Goal: Find specific page/section: Find specific page/section

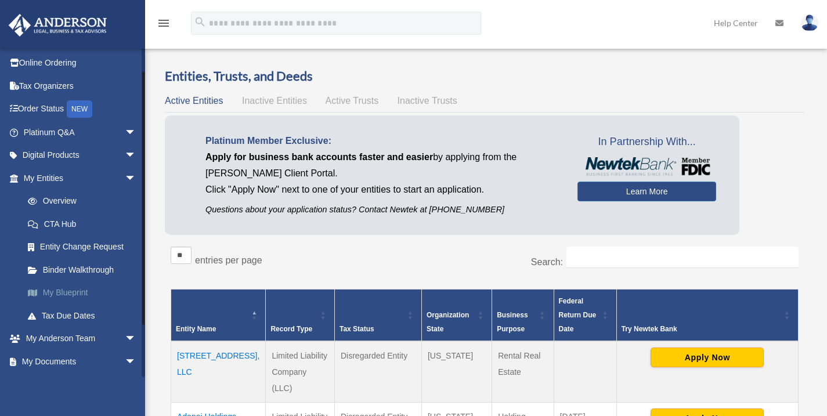
scroll to position [28, 0]
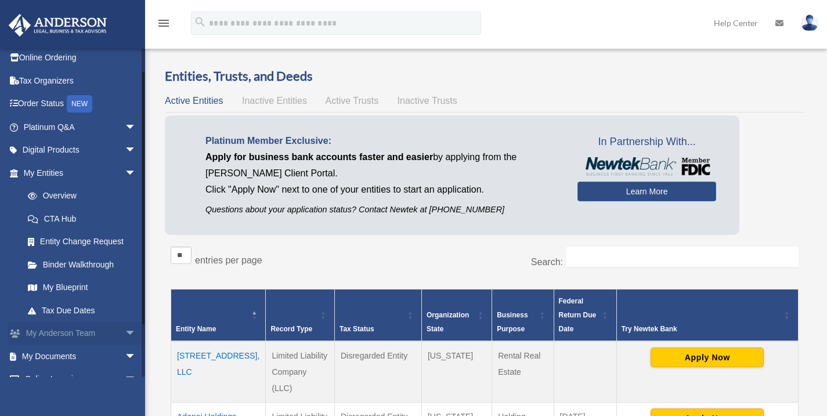
click at [125, 334] on span "arrow_drop_down" at bounding box center [136, 334] width 23 height 24
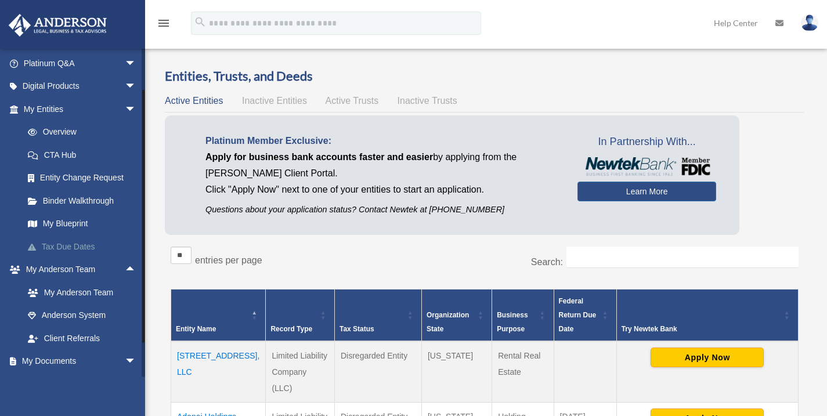
scroll to position [132, 0]
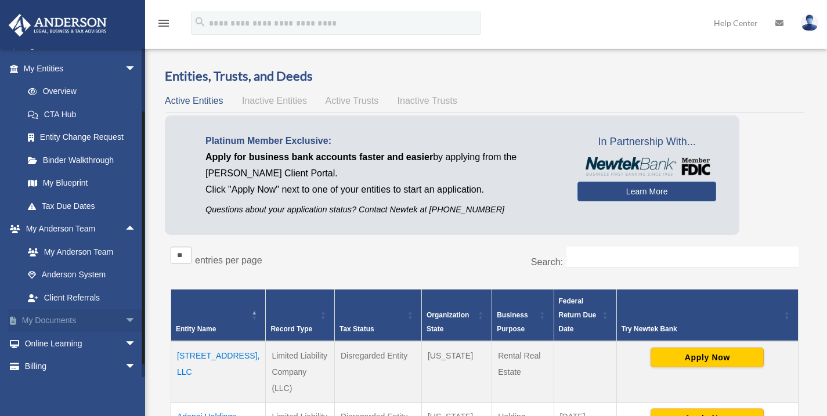
click at [125, 325] on span "arrow_drop_down" at bounding box center [136, 322] width 23 height 24
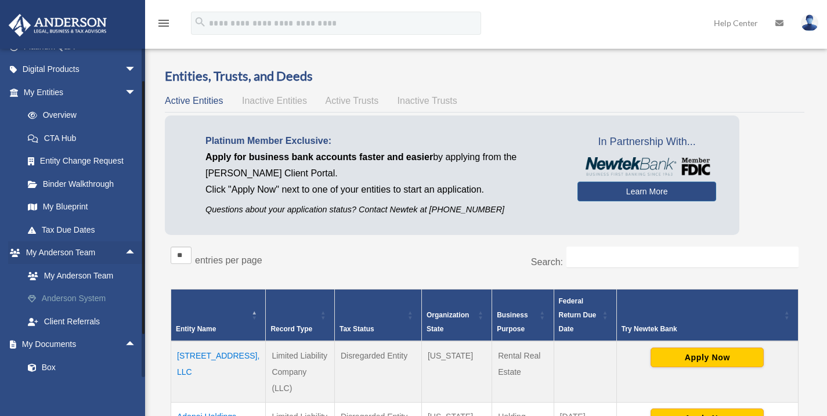
scroll to position [117, 0]
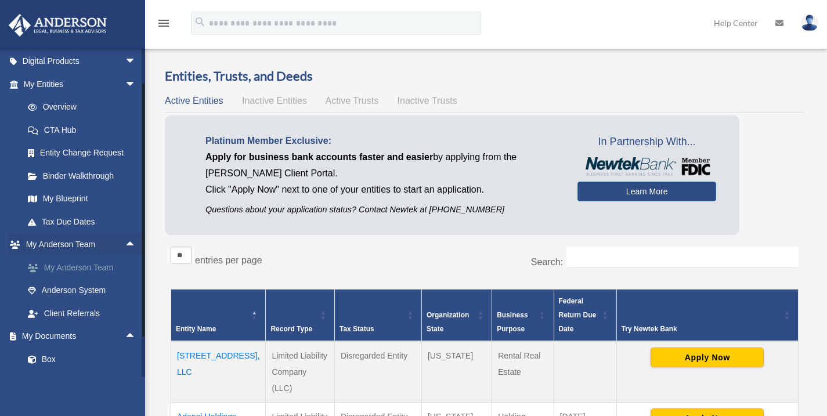
click at [95, 264] on link "My Anderson Team" at bounding box center [85, 267] width 138 height 23
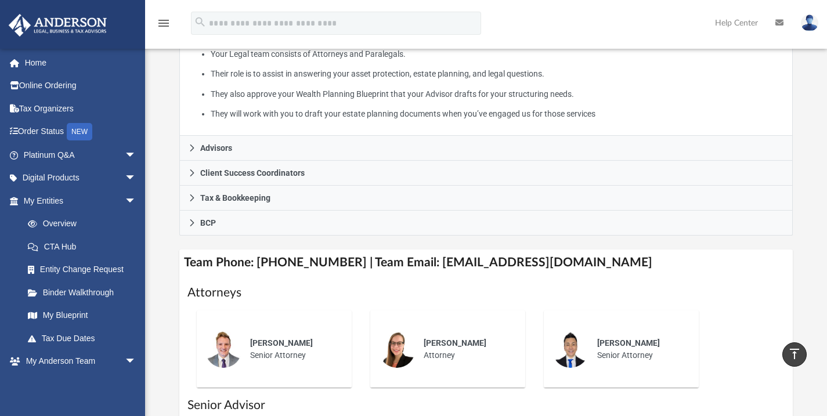
scroll to position [254, 0]
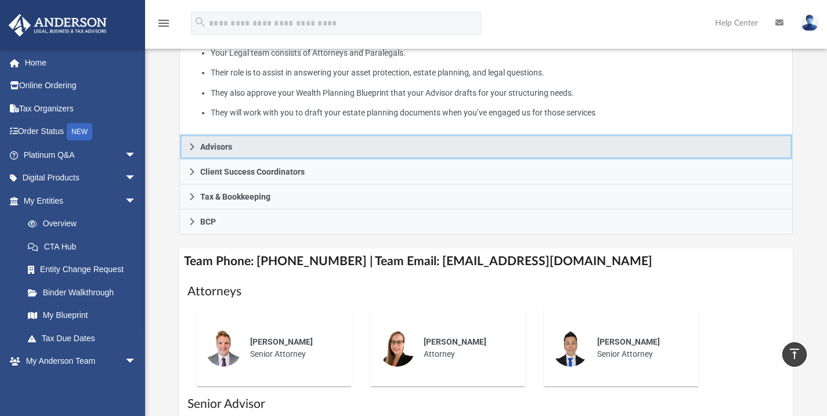
click at [188, 151] on icon at bounding box center [192, 147] width 8 height 8
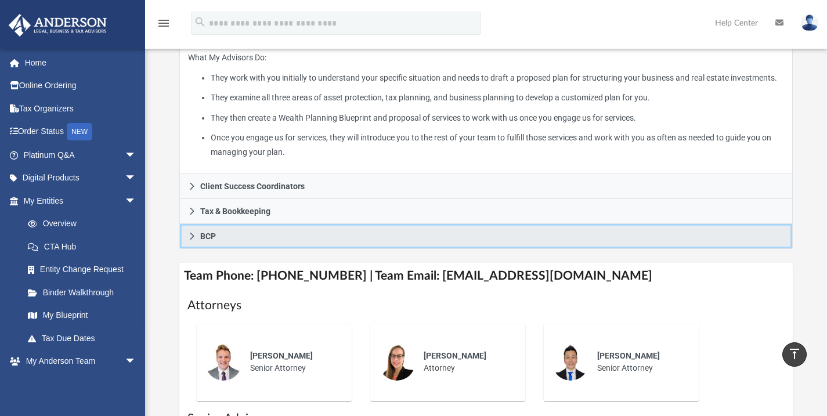
click at [189, 240] on icon at bounding box center [192, 236] width 8 height 8
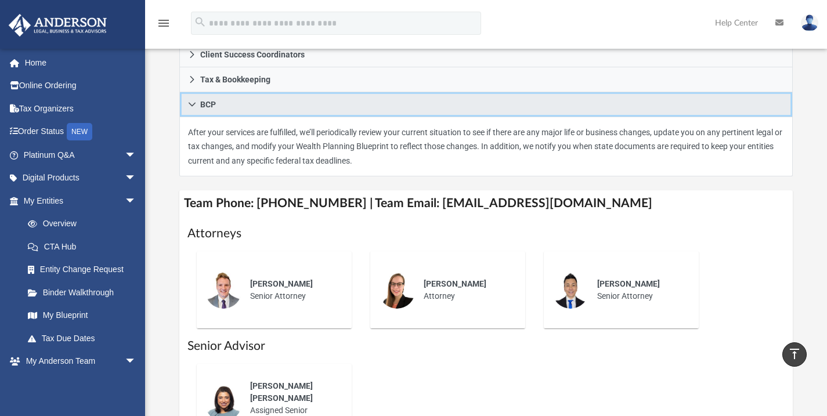
click at [189, 109] on icon at bounding box center [192, 104] width 8 height 8
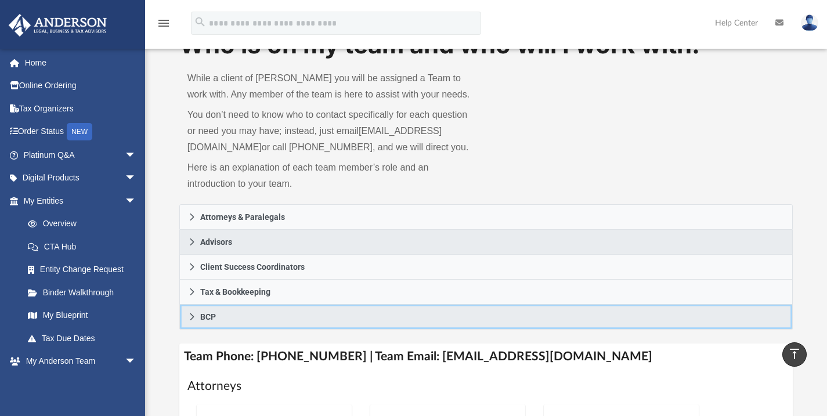
scroll to position [0, 0]
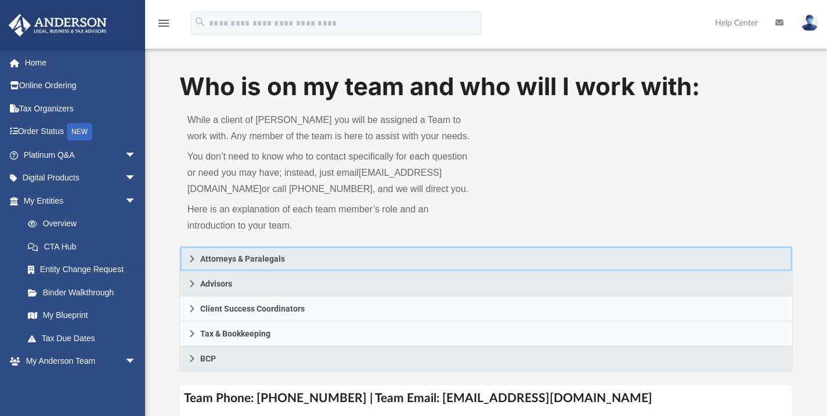
click at [193, 263] on icon at bounding box center [192, 259] width 8 height 8
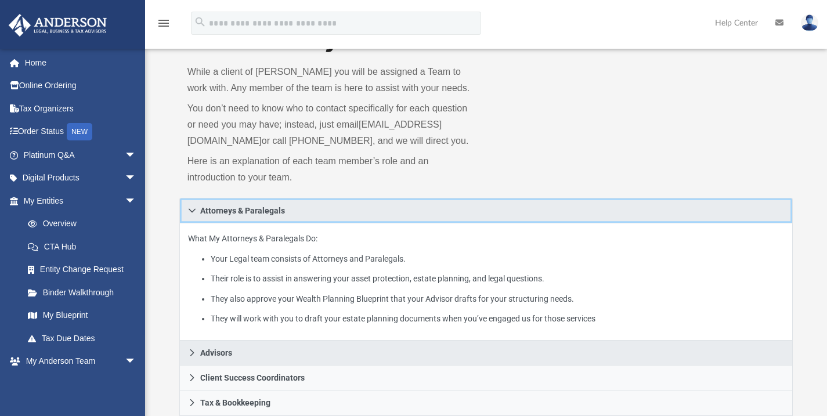
scroll to position [51, 0]
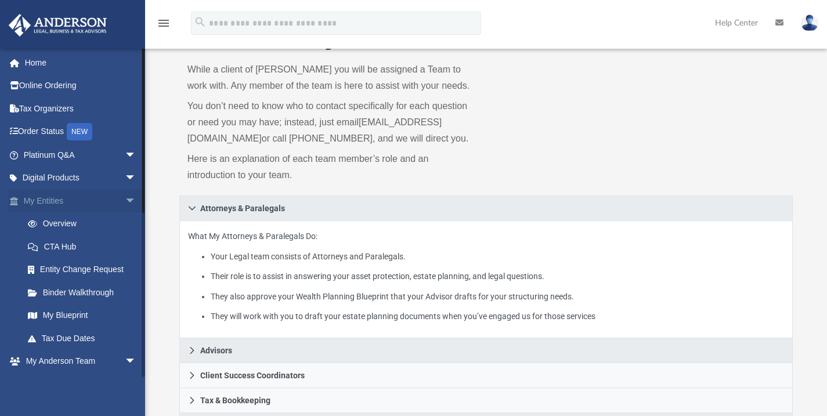
click at [125, 198] on span "arrow_drop_down" at bounding box center [136, 201] width 23 height 24
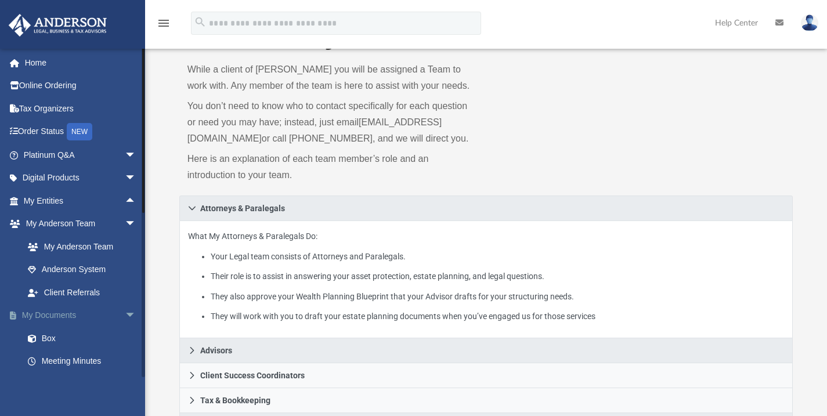
click at [125, 311] on span "arrow_drop_down" at bounding box center [136, 316] width 23 height 24
click at [125, 334] on span "arrow_drop_down" at bounding box center [136, 339] width 23 height 24
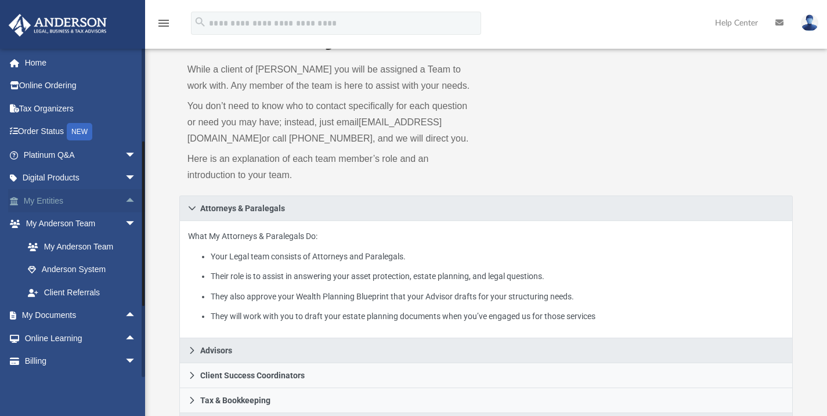
scroll to position [21, 0]
